Goal: Task Accomplishment & Management: Manage account settings

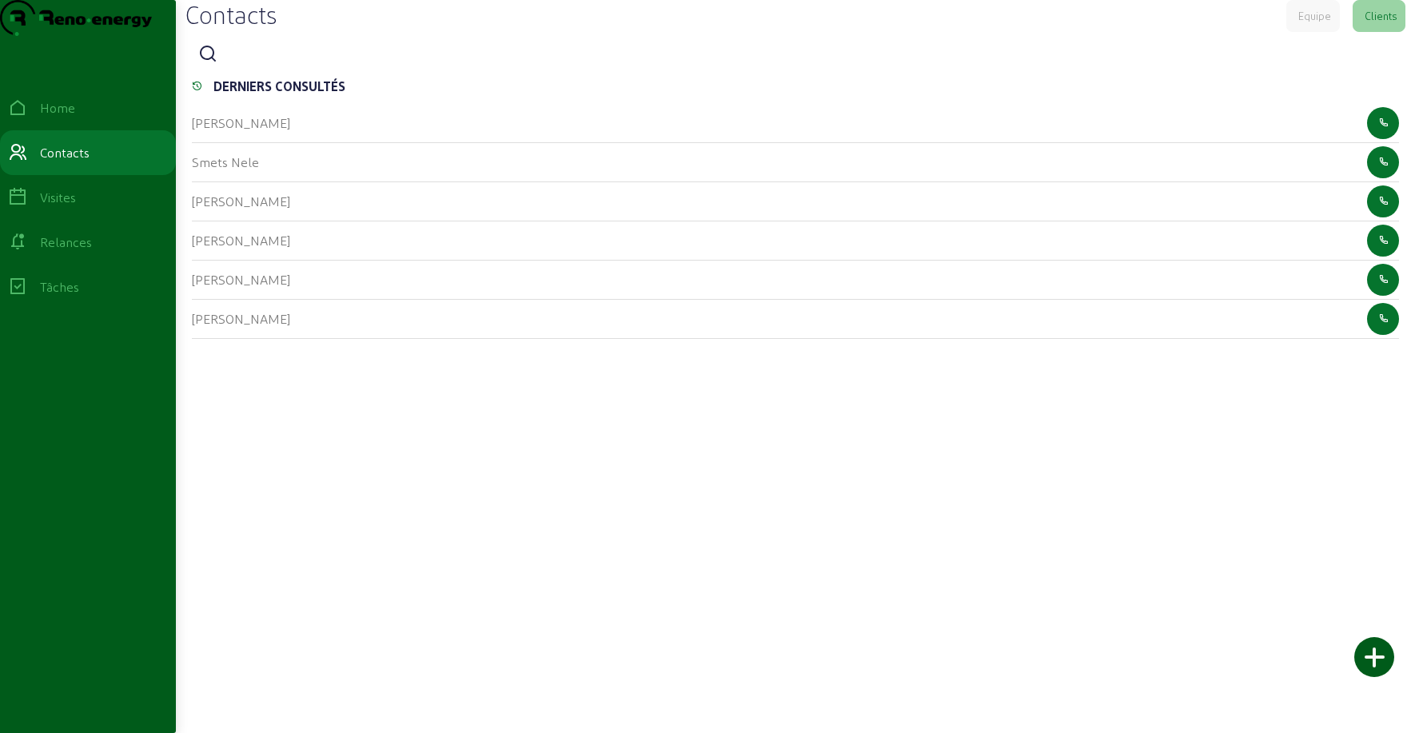
click at [216, 64] on icon at bounding box center [207, 54] width 19 height 19
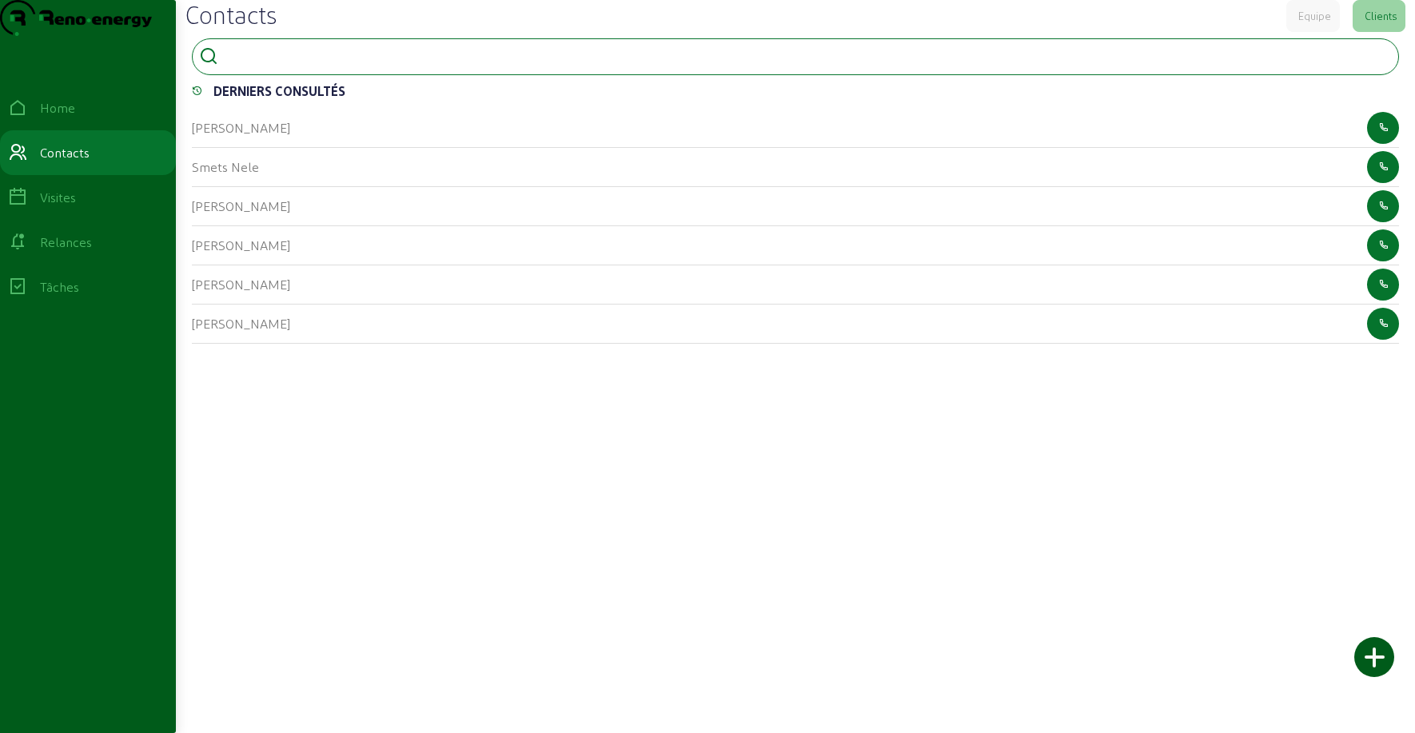
click at [241, 65] on input at bounding box center [297, 55] width 144 height 19
type input "duquesne"
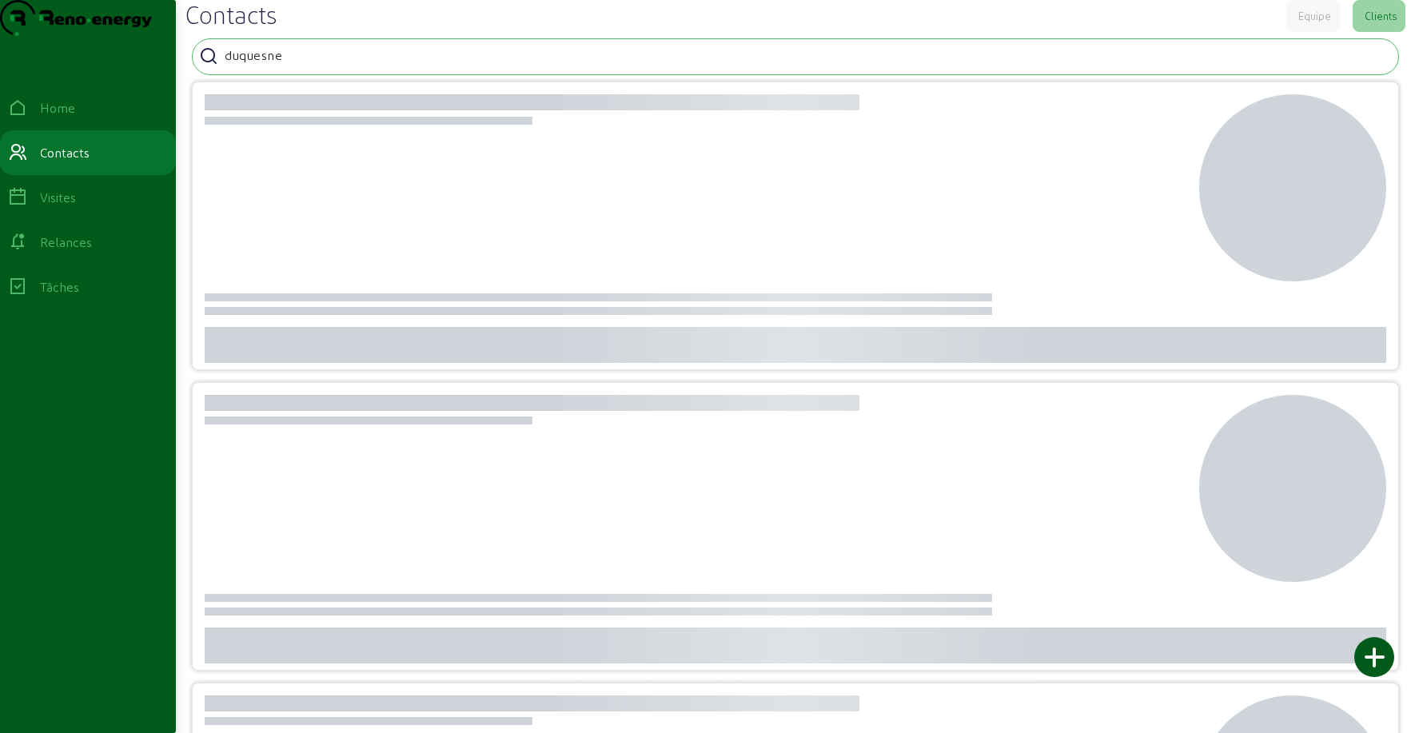
click at [416, 32] on div "Contacts Equipe Clients" at bounding box center [795, 16] width 1220 height 32
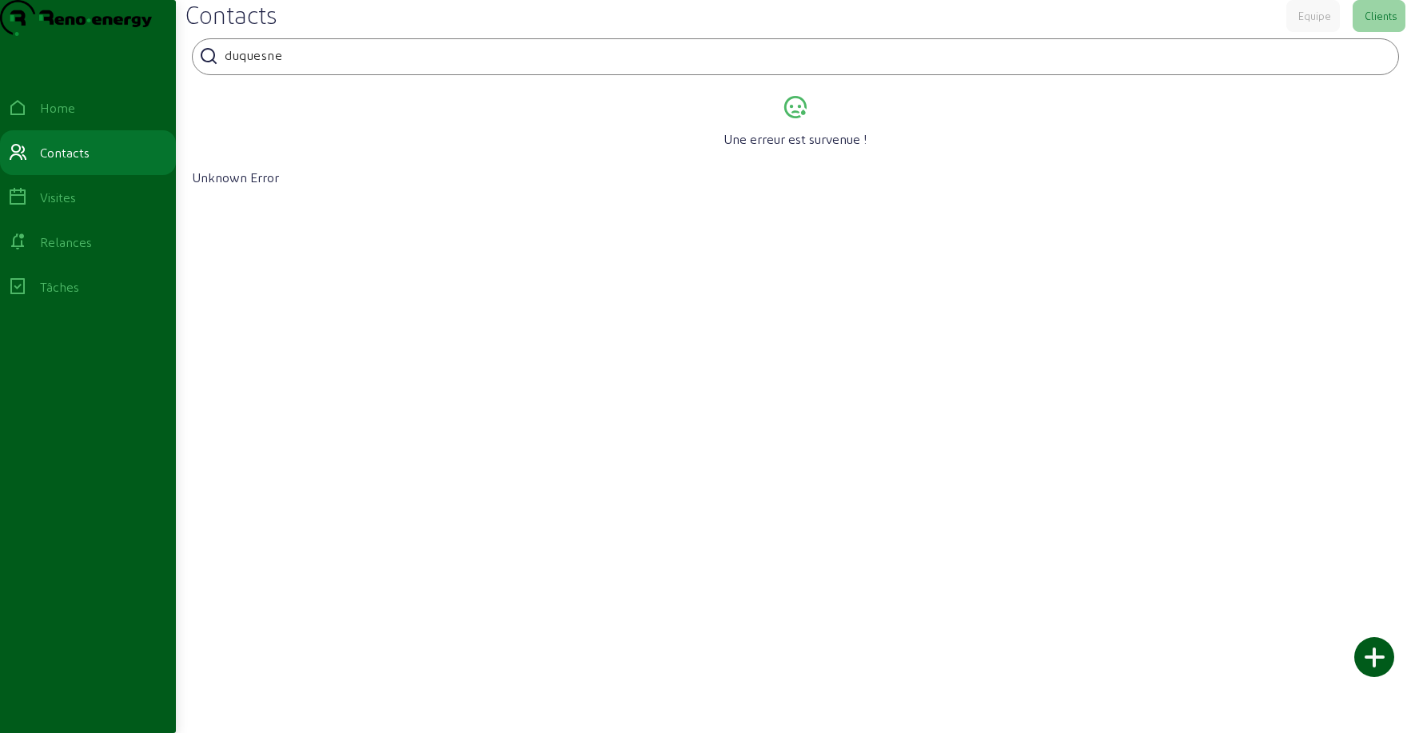
click at [309, 65] on input "duquesne" at bounding box center [297, 55] width 144 height 19
click at [318, 68] on div at bounding box center [297, 66] width 144 height 3
click at [305, 65] on input "duquesne" at bounding box center [297, 55] width 144 height 19
click at [359, 65] on input "duquesne" at bounding box center [297, 55] width 144 height 19
click at [73, 117] on div "Home" at bounding box center [57, 107] width 35 height 19
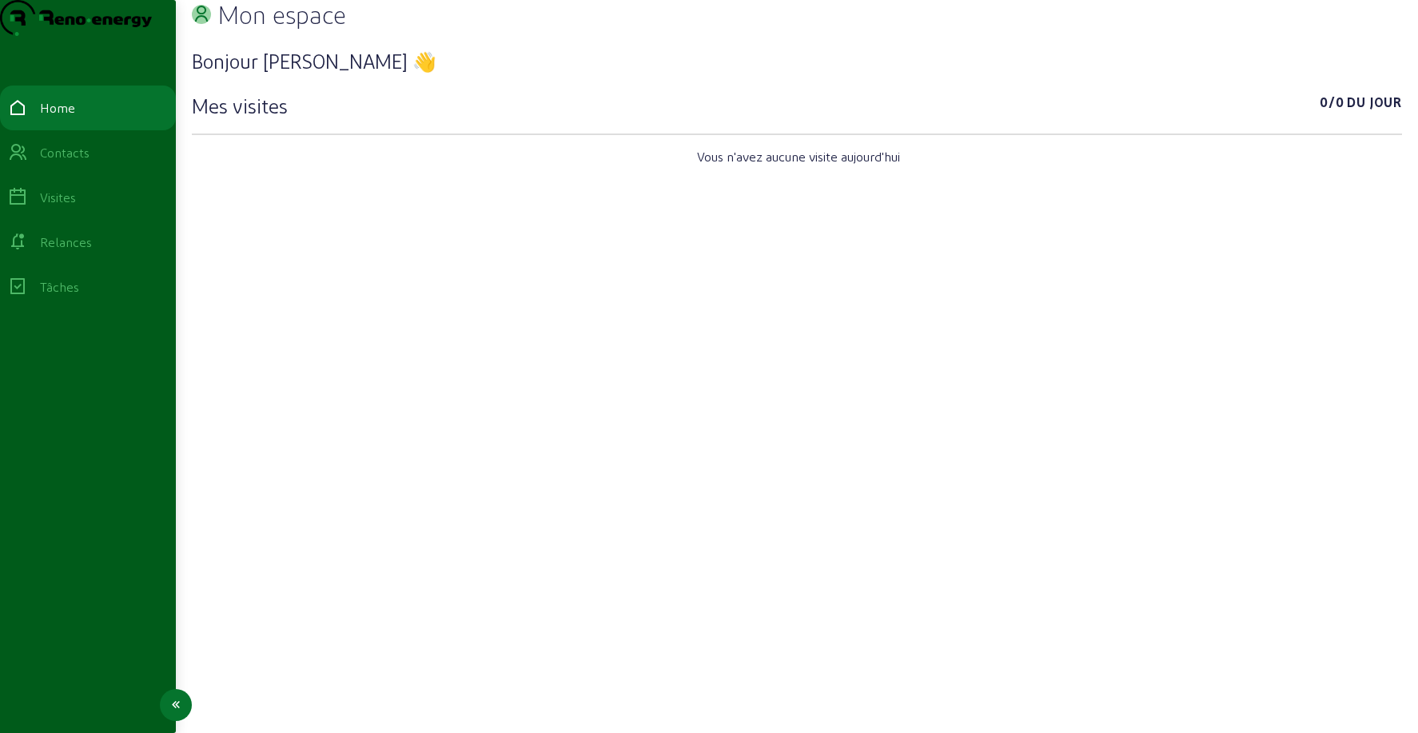
click at [71, 162] on div "Contacts" at bounding box center [65, 152] width 50 height 19
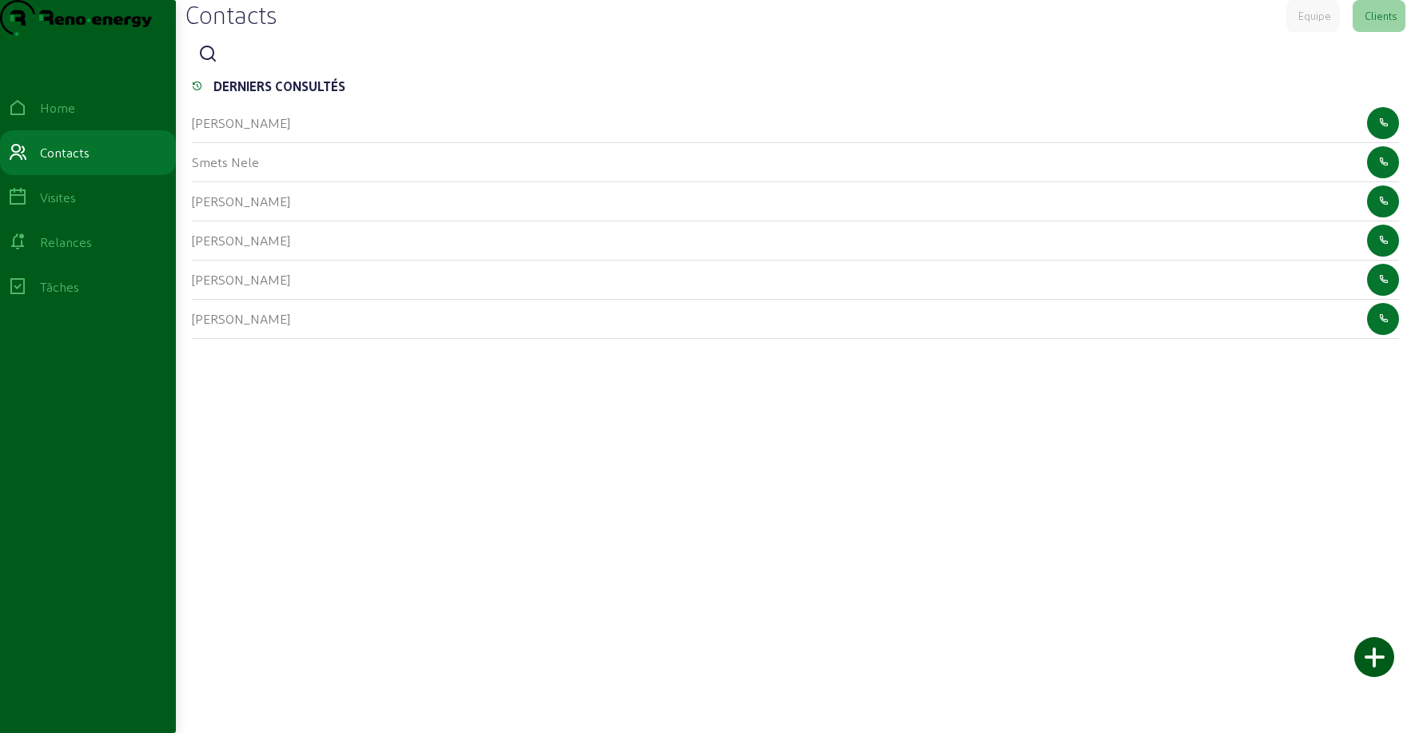
click at [202, 64] on icon at bounding box center [207, 54] width 19 height 19
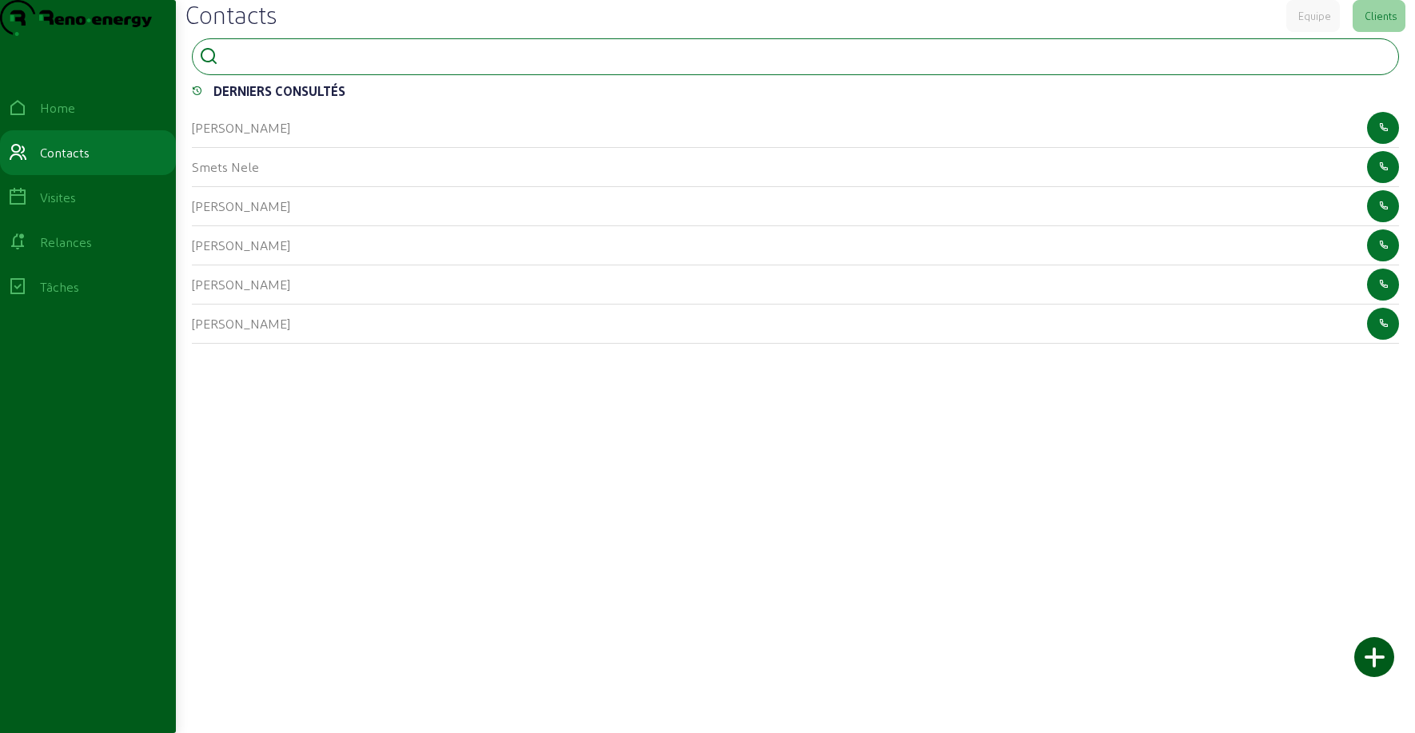
click at [241, 65] on input at bounding box center [297, 55] width 144 height 19
type input "duquesne"
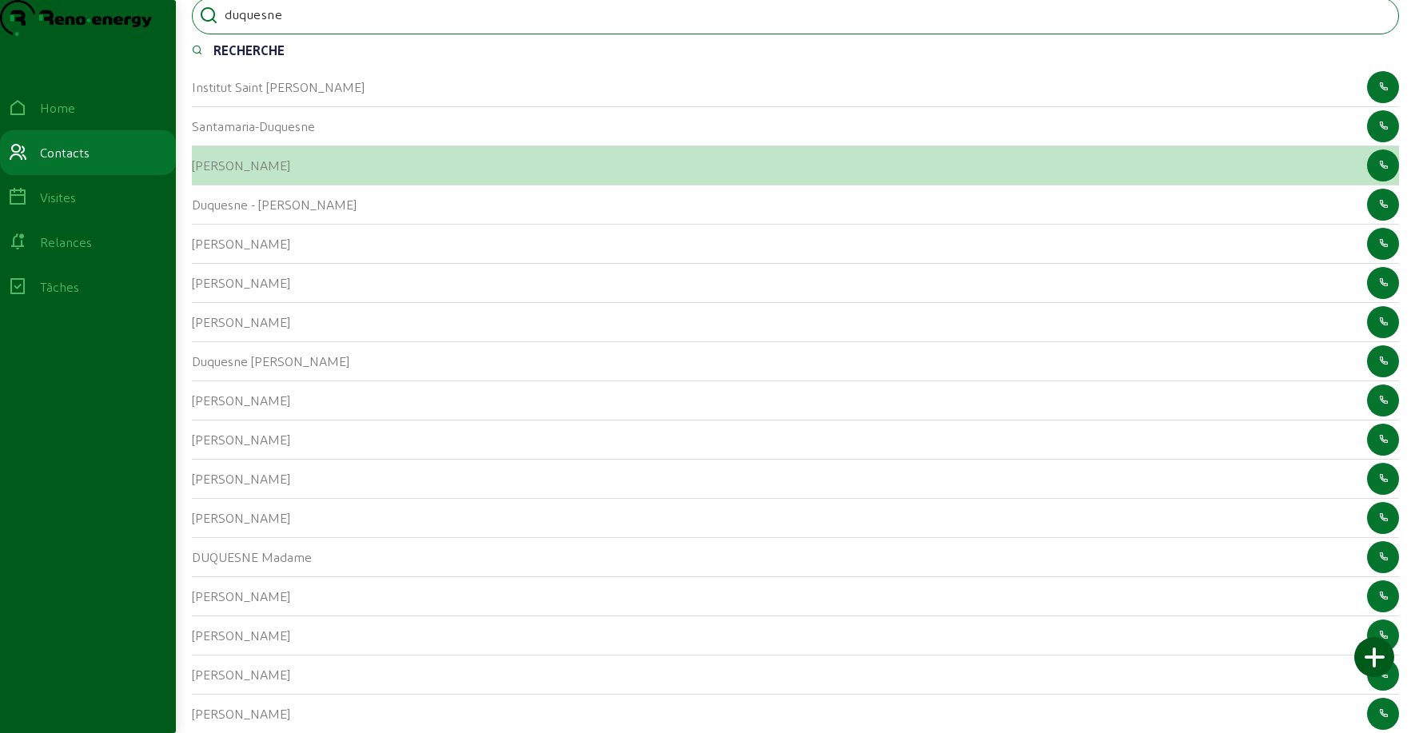
scroll to position [46, 0]
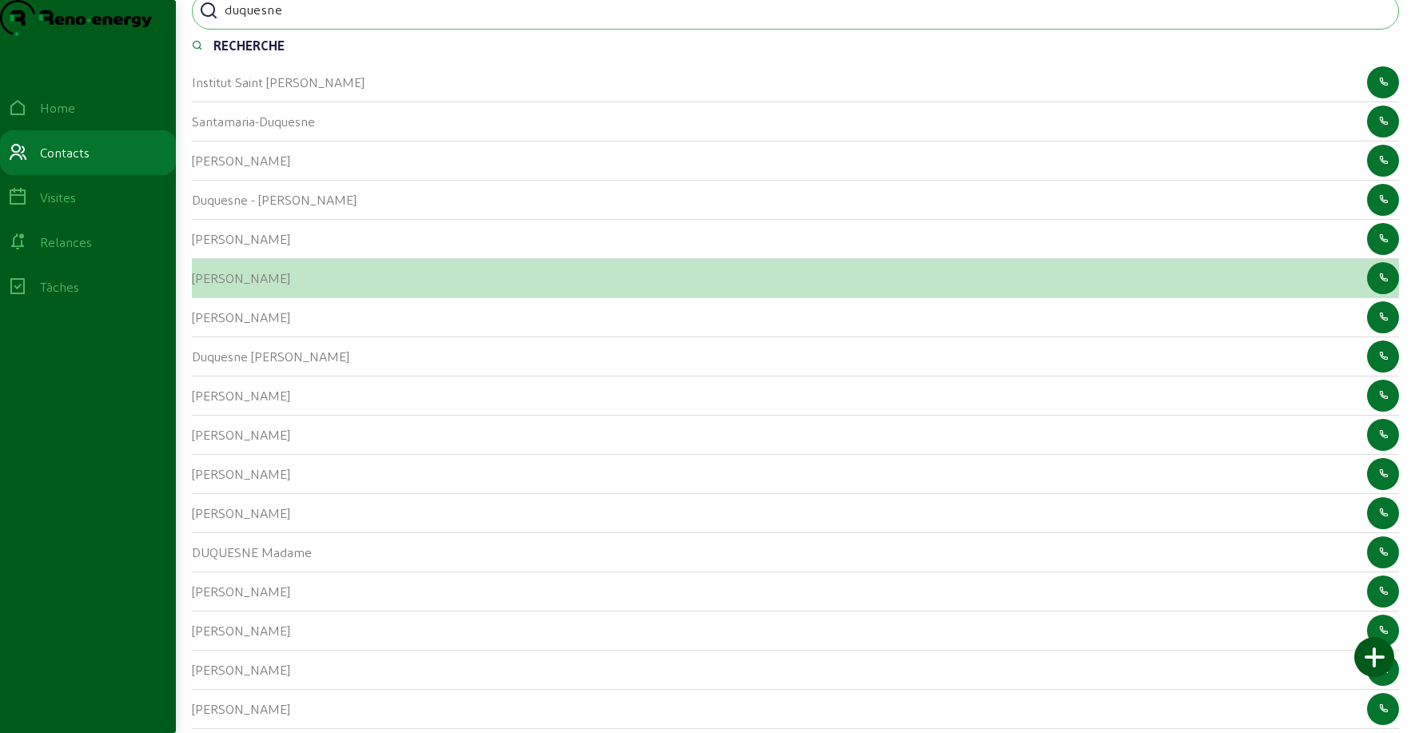
click at [209, 285] on cam-list-title "[PERSON_NAME]" at bounding box center [241, 277] width 98 height 15
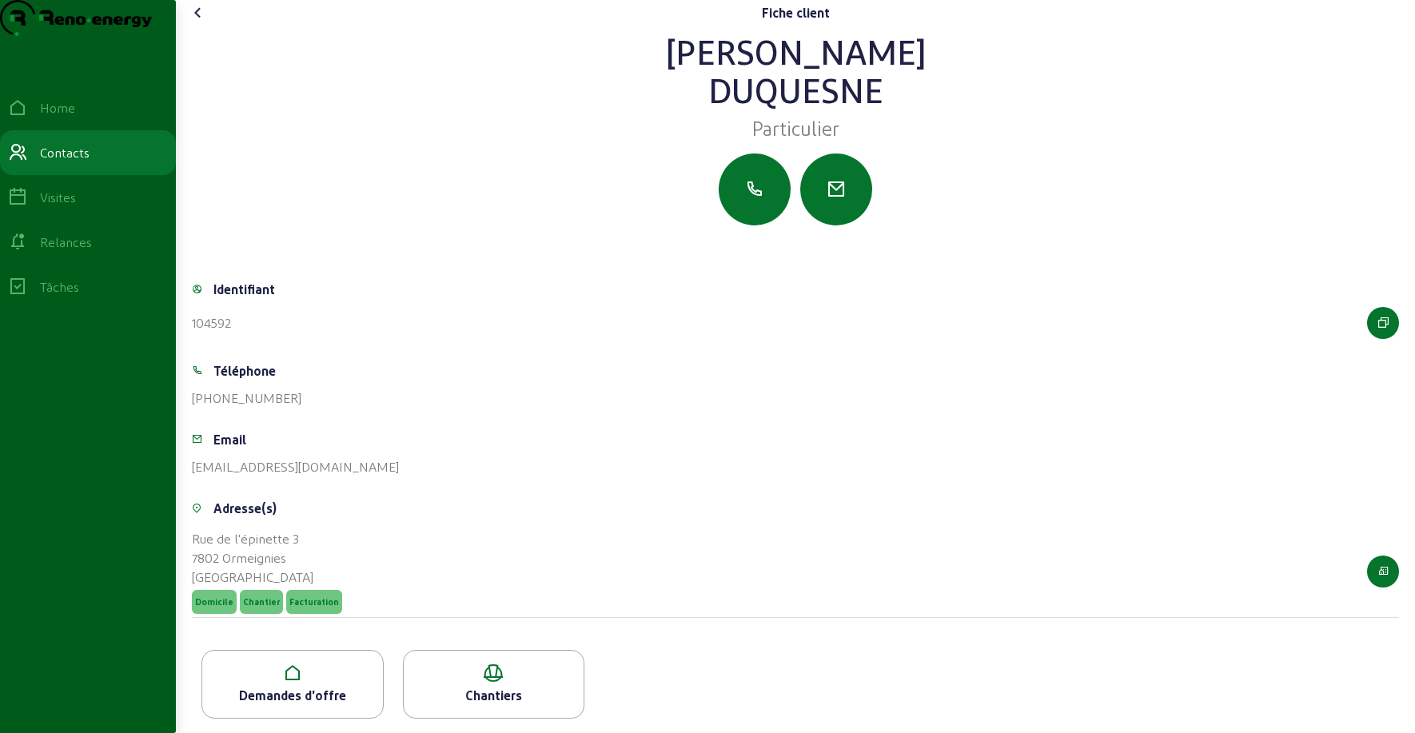
scroll to position [37, 0]
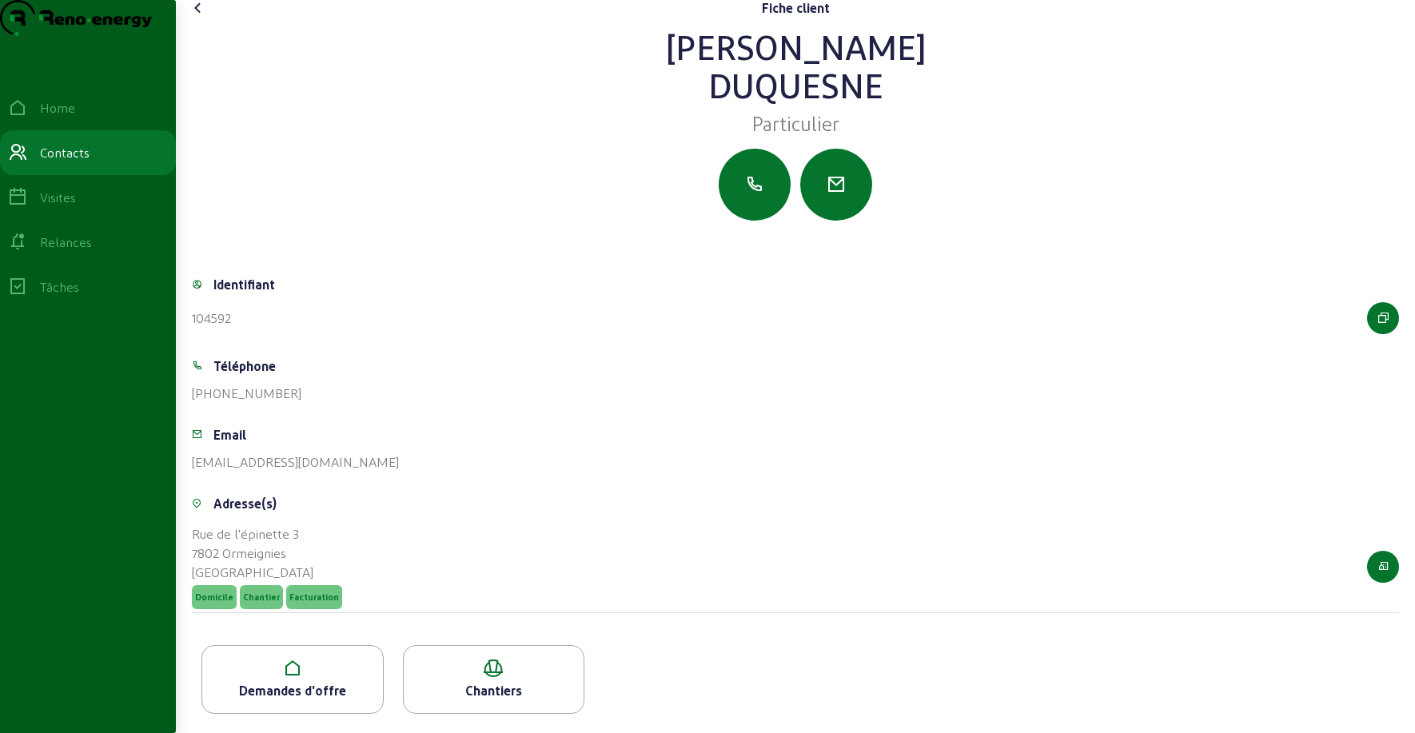
click at [257, 655] on div "Demandes d'offre" at bounding box center [292, 679] width 182 height 69
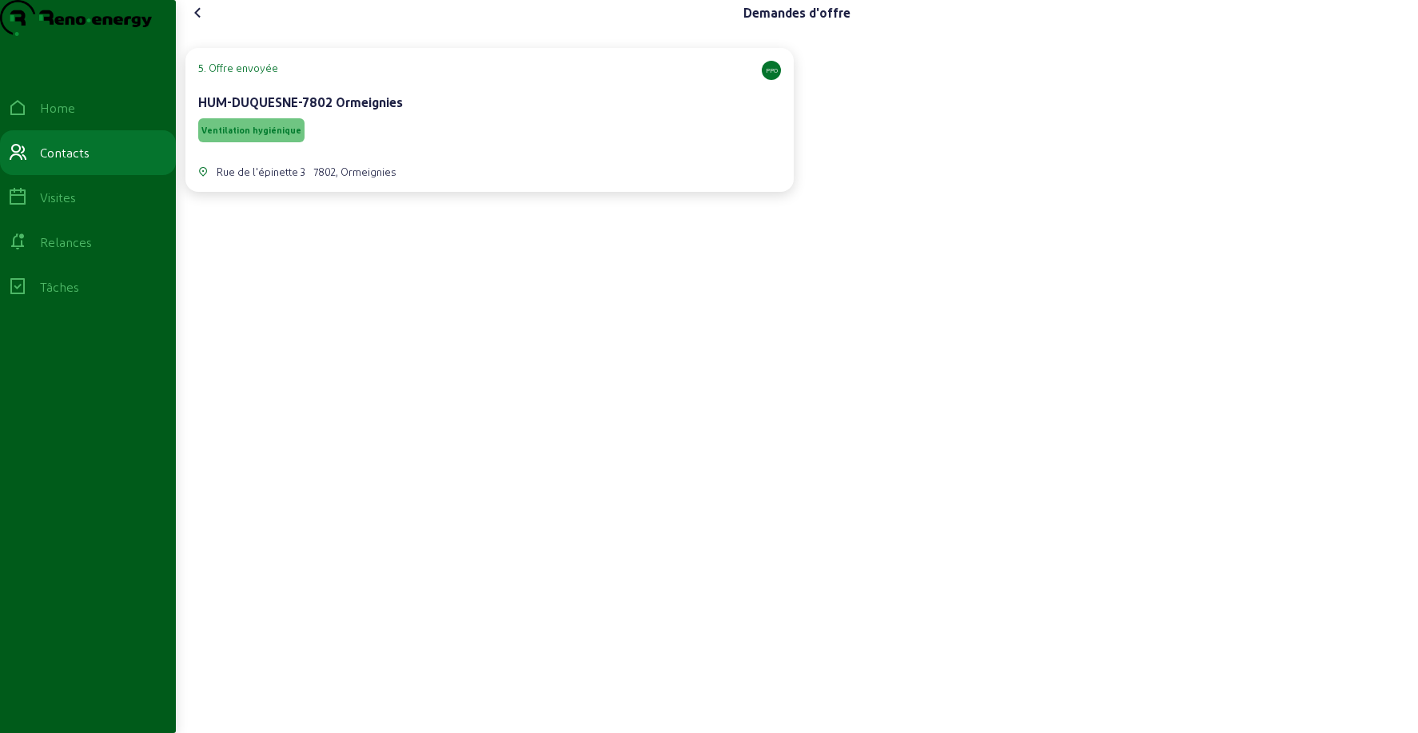
click at [453, 112] on div "HUM-DUQUESNE-7802 Ormeignies" at bounding box center [489, 102] width 583 height 19
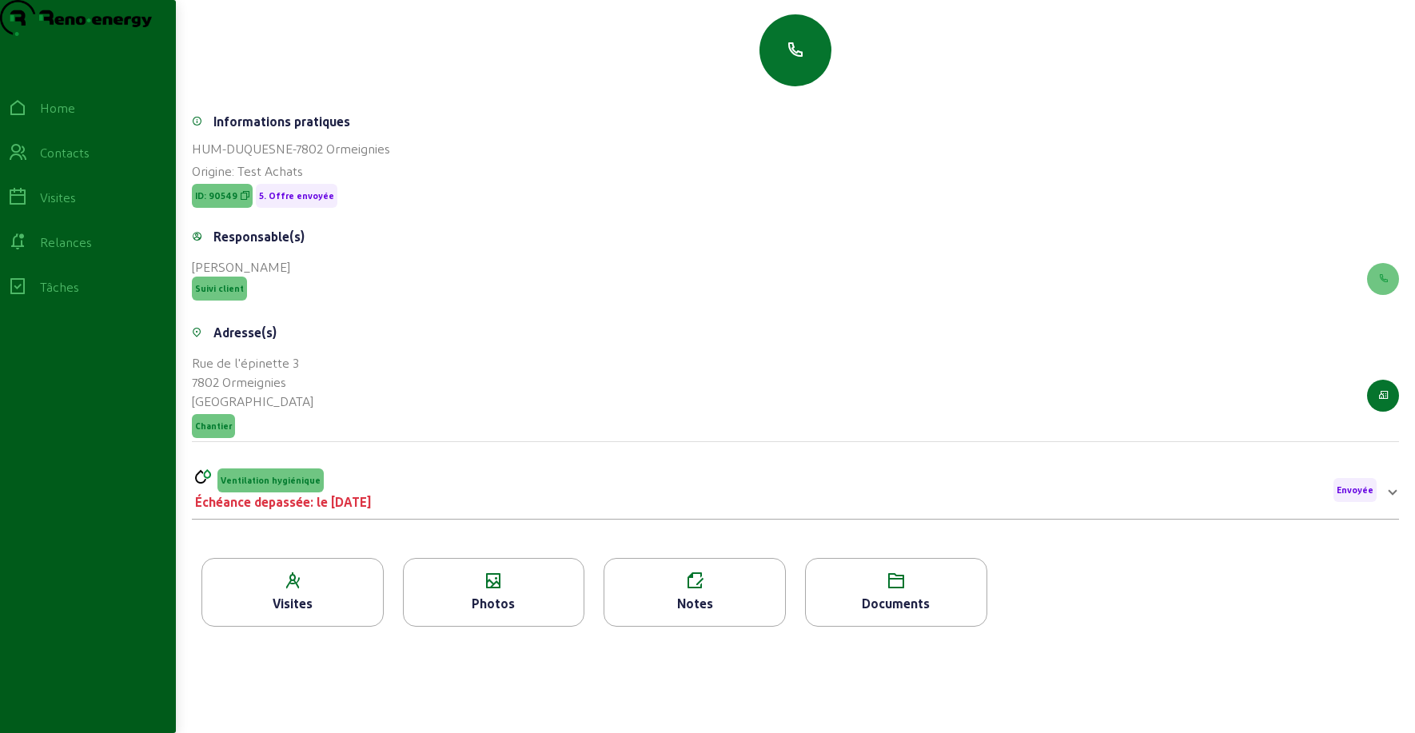
scroll to position [204, 0]
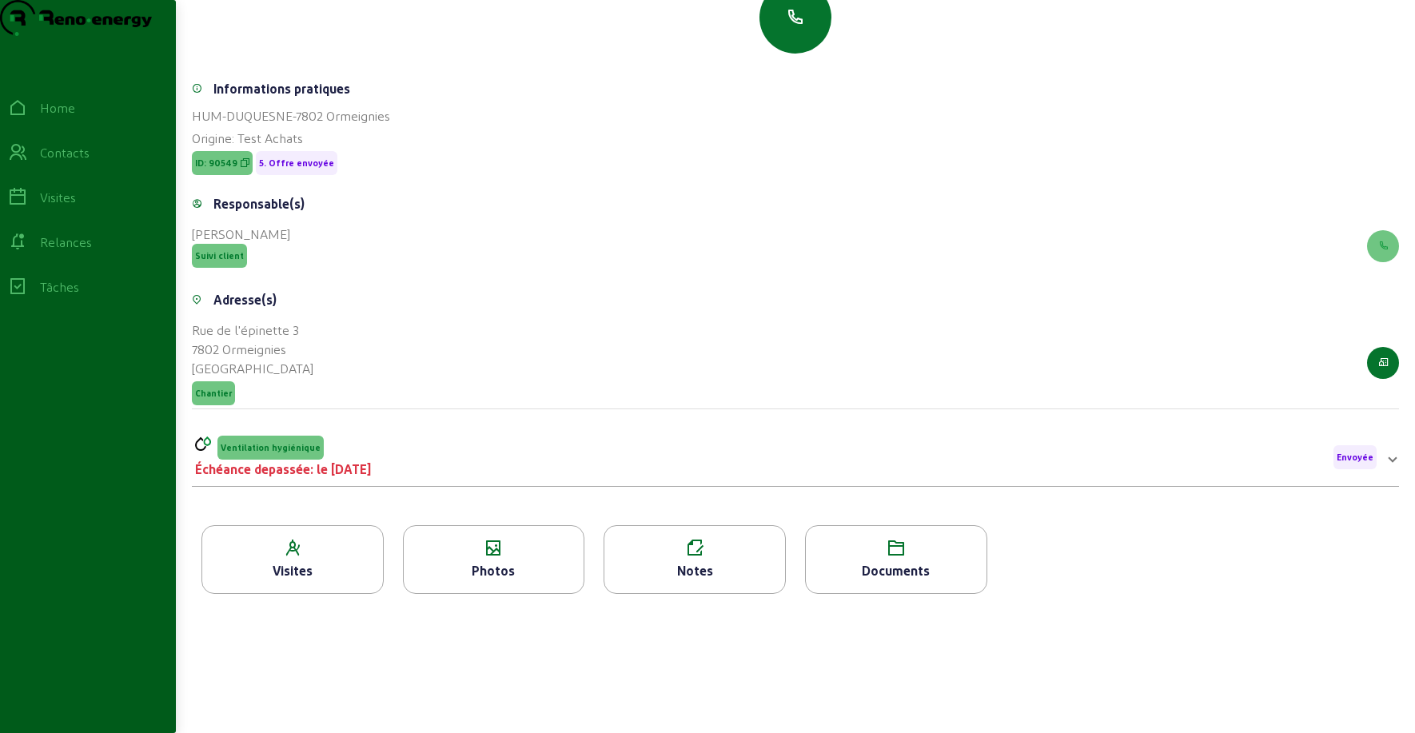
click at [512, 546] on icon at bounding box center [494, 548] width 181 height 19
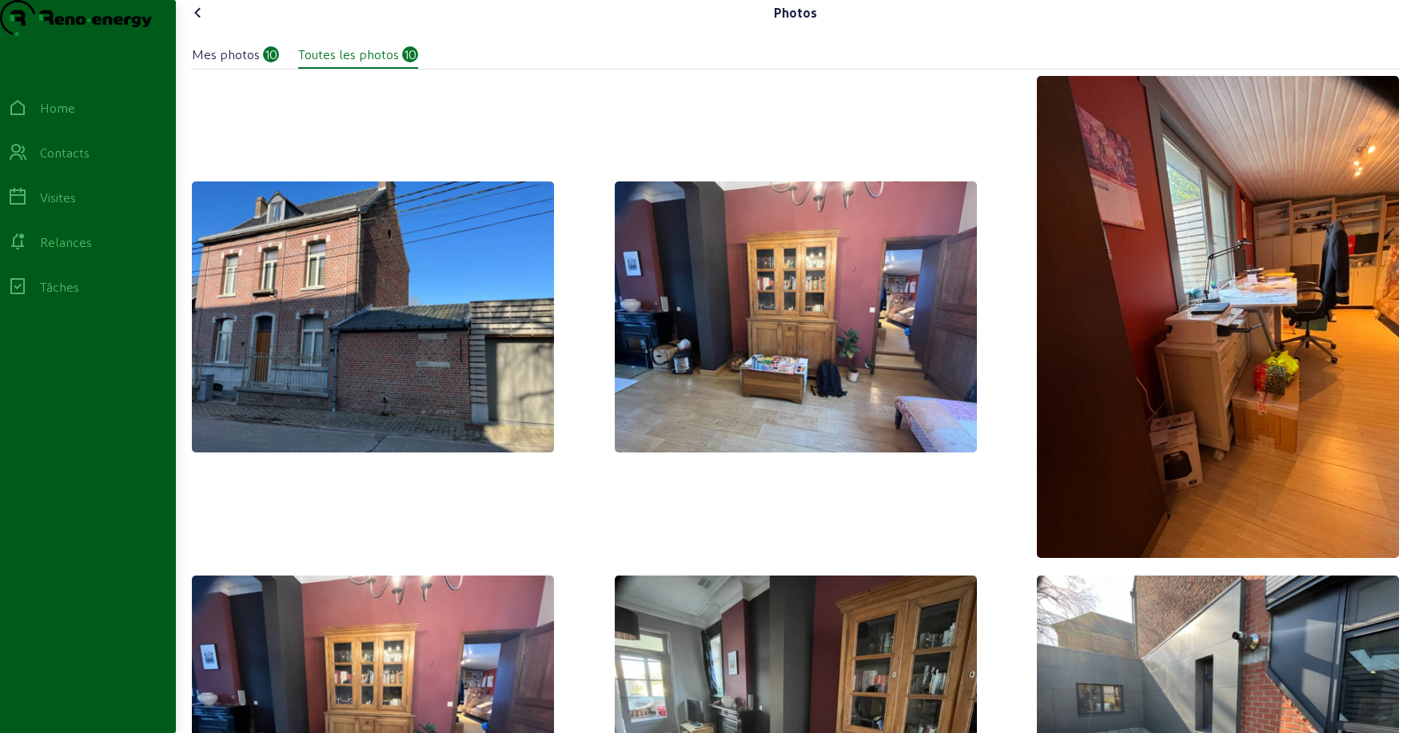
click at [203, 22] on icon at bounding box center [198, 12] width 19 height 19
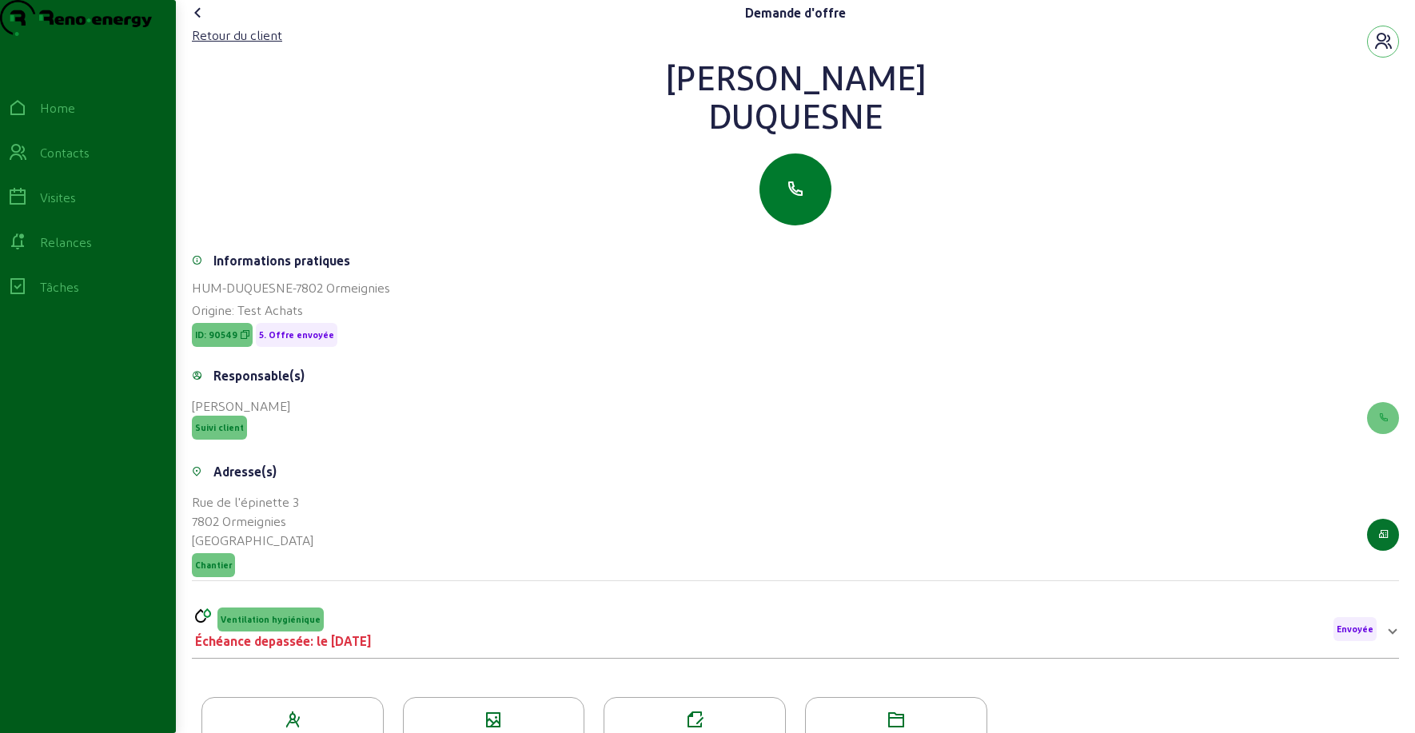
click at [802, 199] on icon "button" at bounding box center [795, 189] width 19 height 19
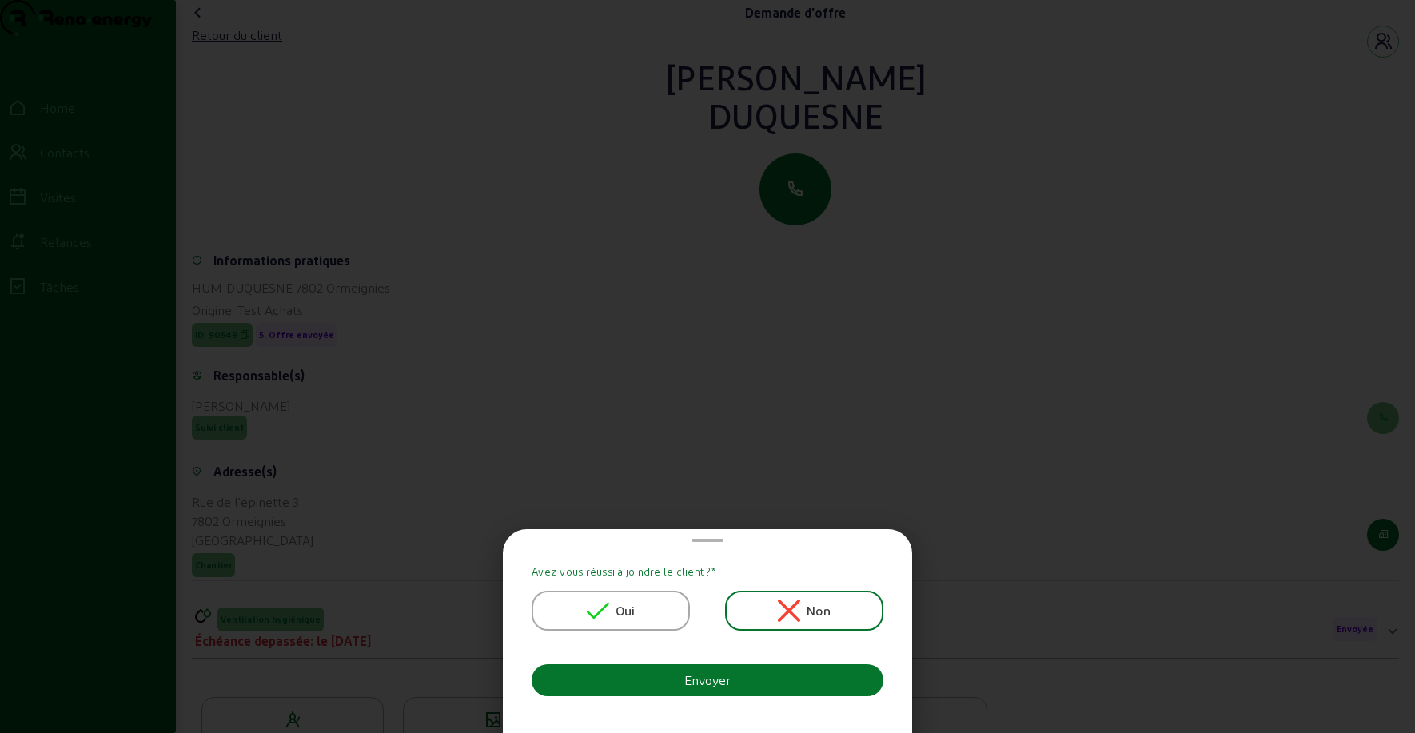
click at [579, 606] on div "Oui" at bounding box center [610, 611] width 158 height 40
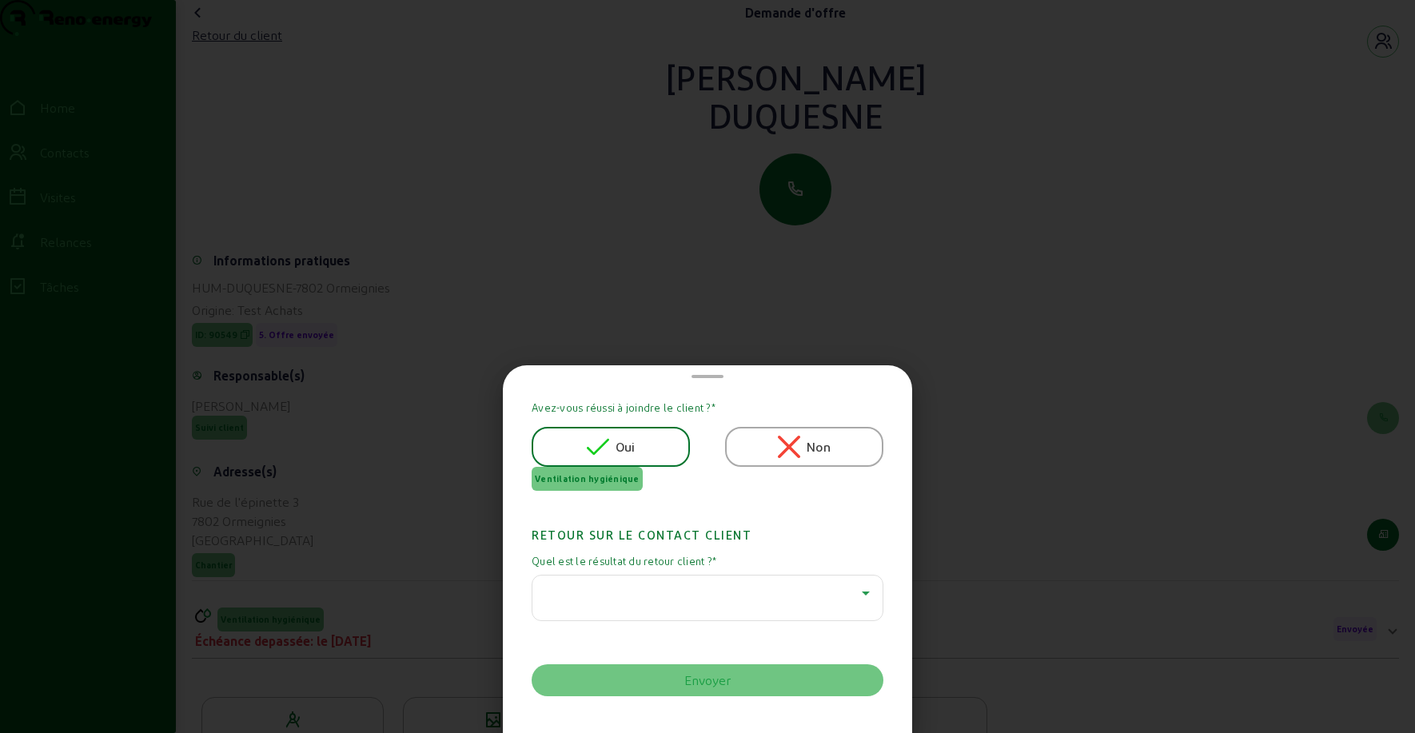
click at [598, 585] on div at bounding box center [703, 592] width 316 height 19
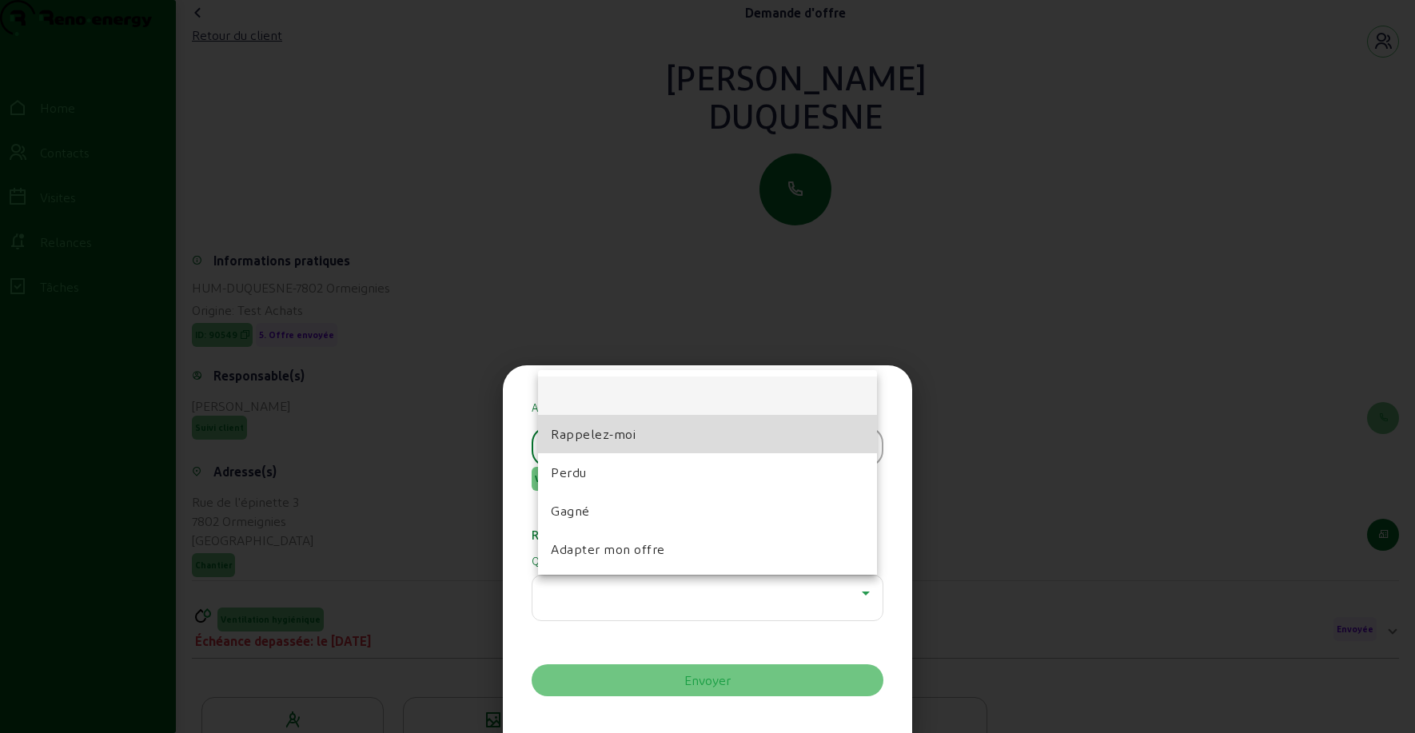
click at [601, 436] on span "Rappelez-moi" at bounding box center [593, 433] width 85 height 19
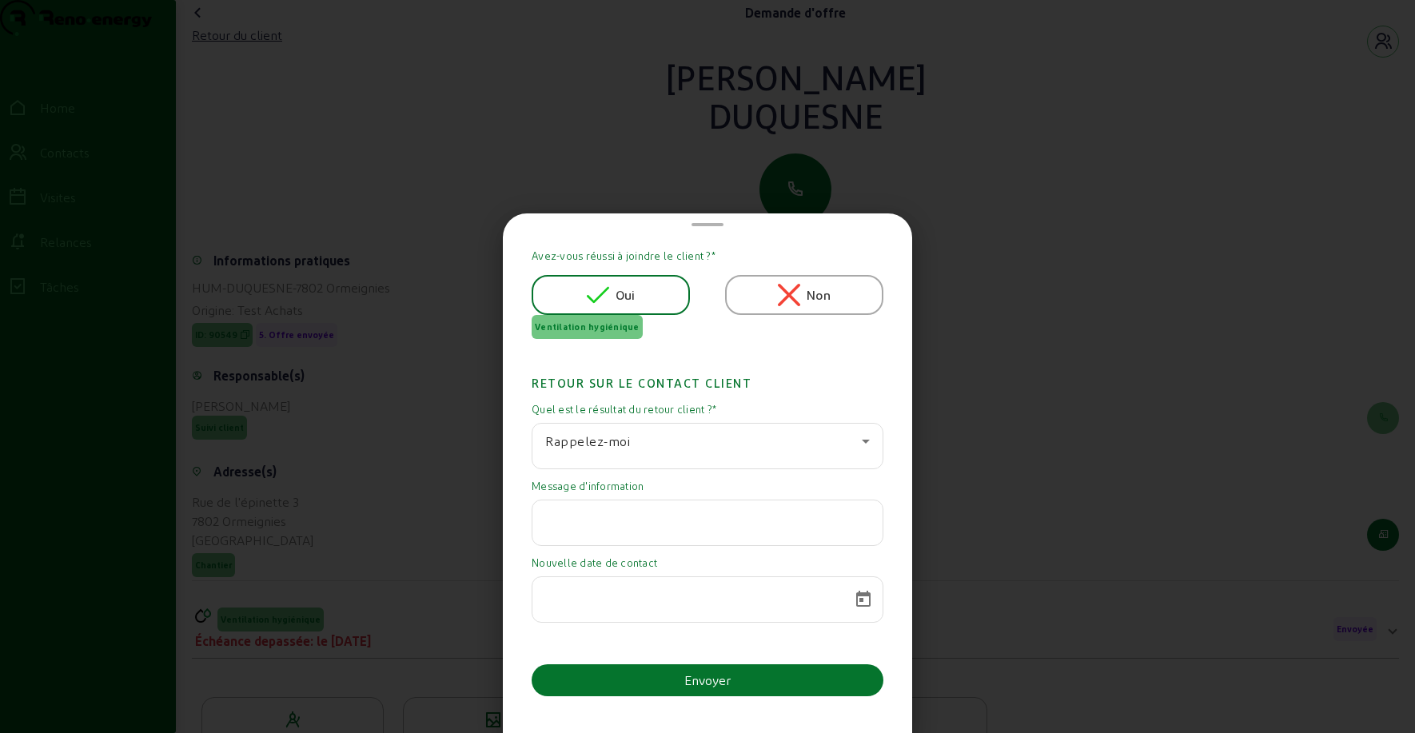
click at [595, 526] on input "text" at bounding box center [707, 517] width 324 height 19
paste input "Pour l'instant, je n'ai pas encore pris de décision à ce sujet. Je vous reconta…"
type input "Pour l'instant, je n'ai pas encore pris de décision à ce sujet. Je vous reconta…"
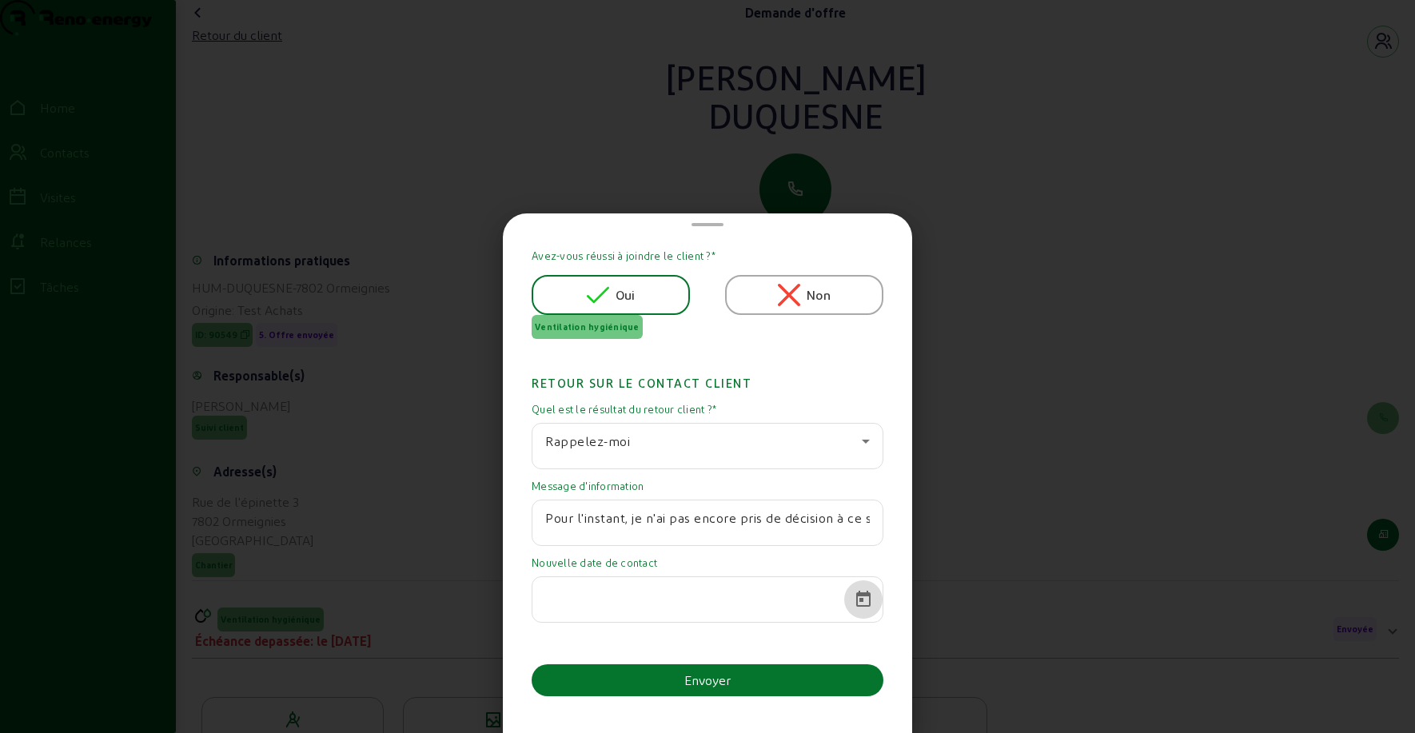
click at [856, 589] on span "Open calendar" at bounding box center [863, 599] width 38 height 38
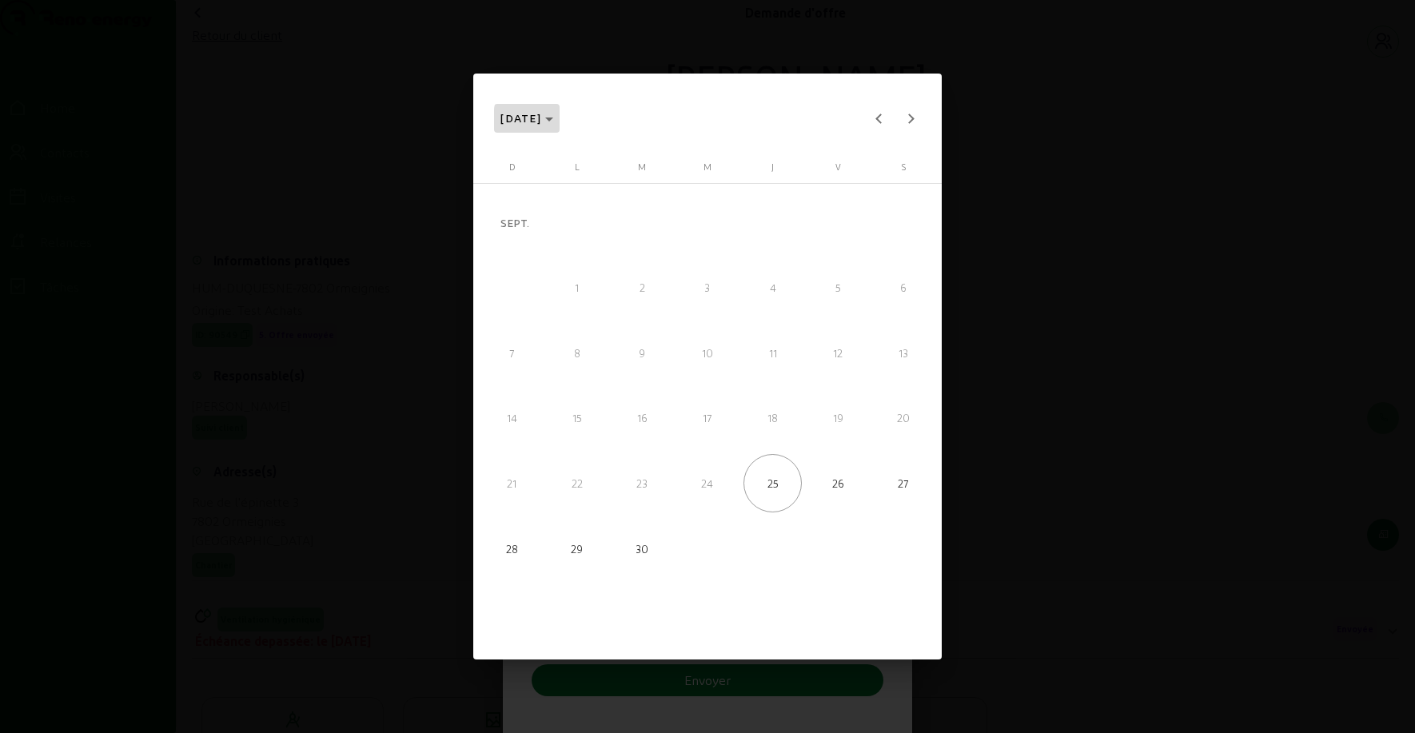
click at [553, 120] on icon "Choose month and year" at bounding box center [549, 119] width 8 height 4
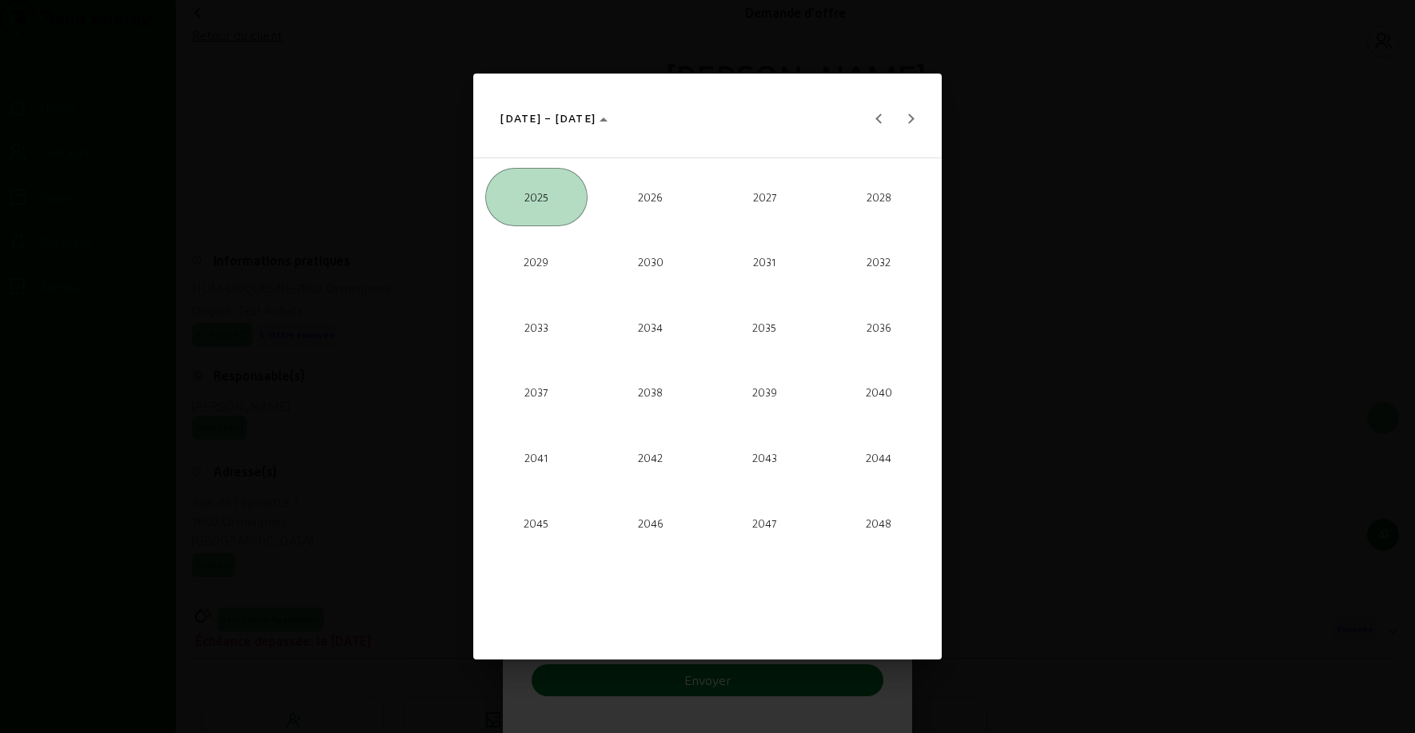
click at [629, 207] on span "2026" at bounding box center [650, 197] width 102 height 58
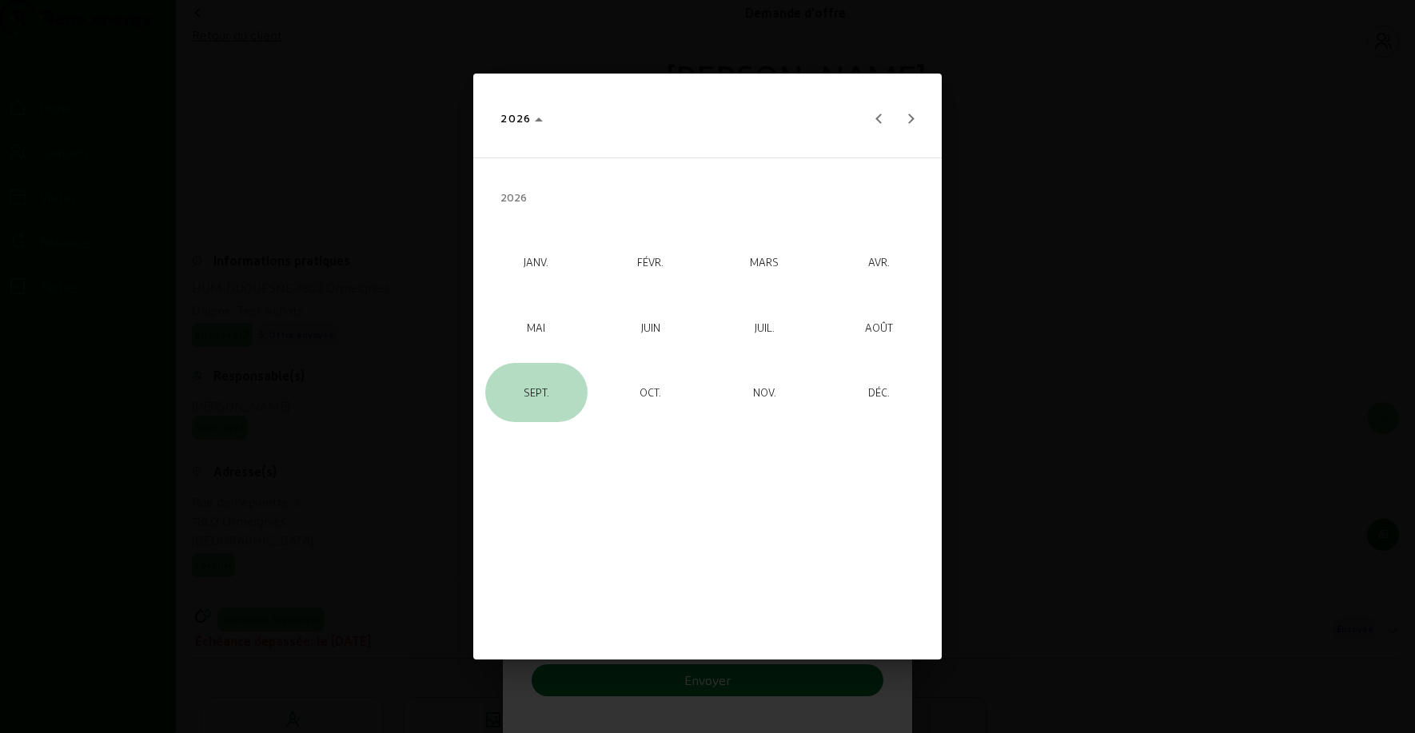
click at [531, 401] on span "SEPT." at bounding box center [536, 392] width 102 height 58
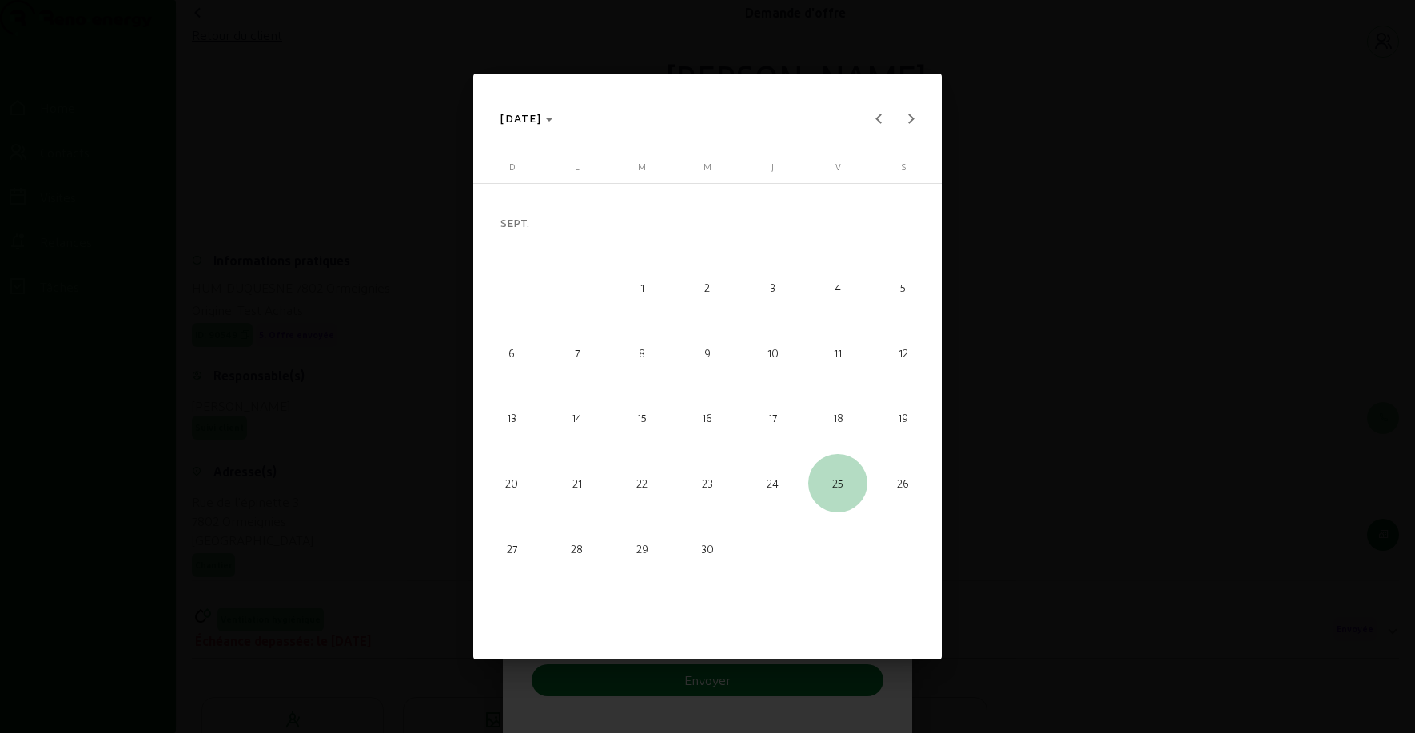
click at [842, 484] on span "25" at bounding box center [837, 483] width 58 height 58
type input "[DATE]"
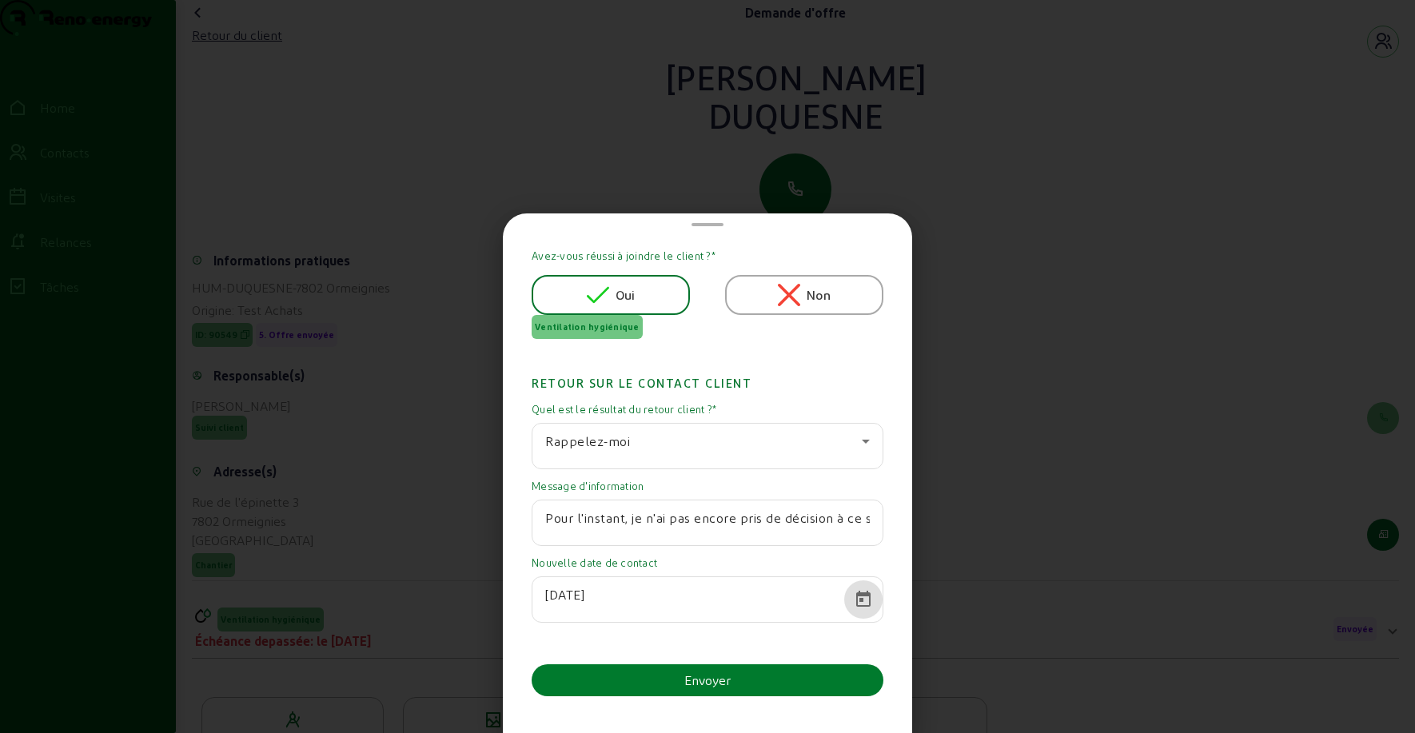
click at [701, 684] on div "Envoyer" at bounding box center [707, 680] width 46 height 19
